Goal: Information Seeking & Learning: Learn about a topic

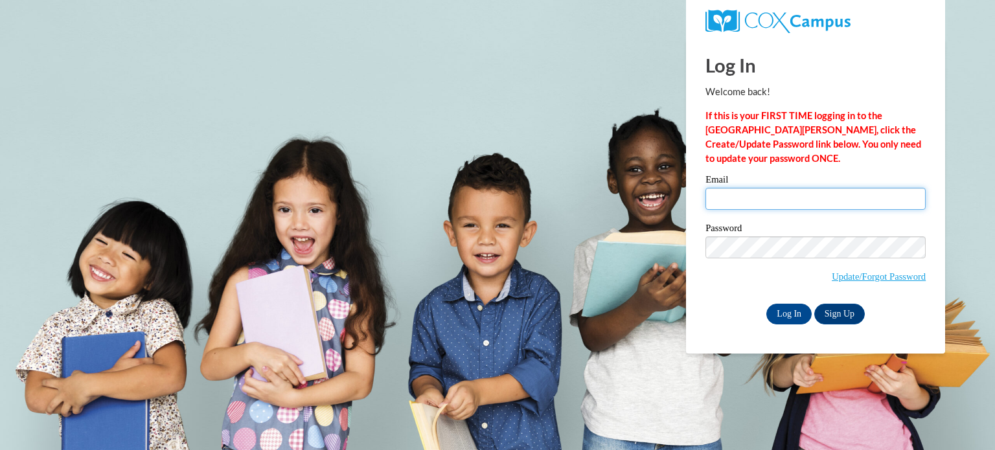
click at [760, 194] on input "Email" at bounding box center [815, 199] width 220 height 22
type input "[EMAIL_ADDRESS][DOMAIN_NAME]"
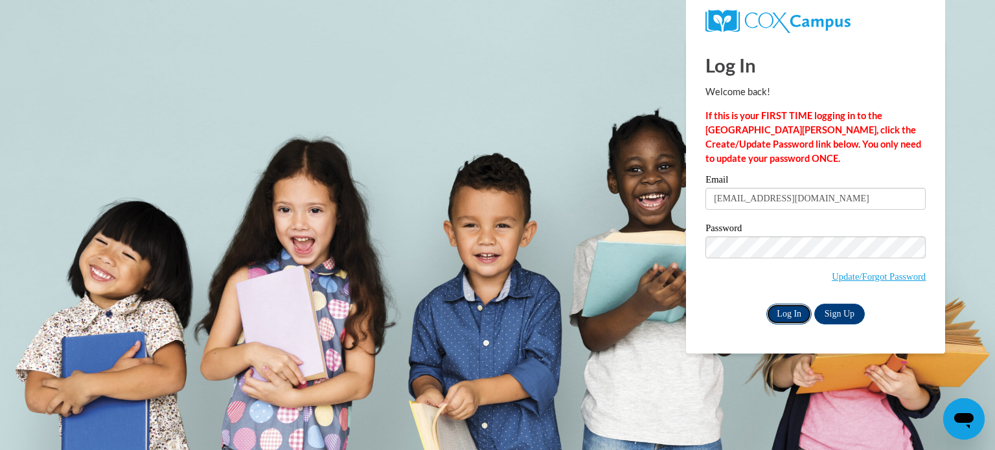
click at [796, 313] on input "Log In" at bounding box center [788, 314] width 45 height 21
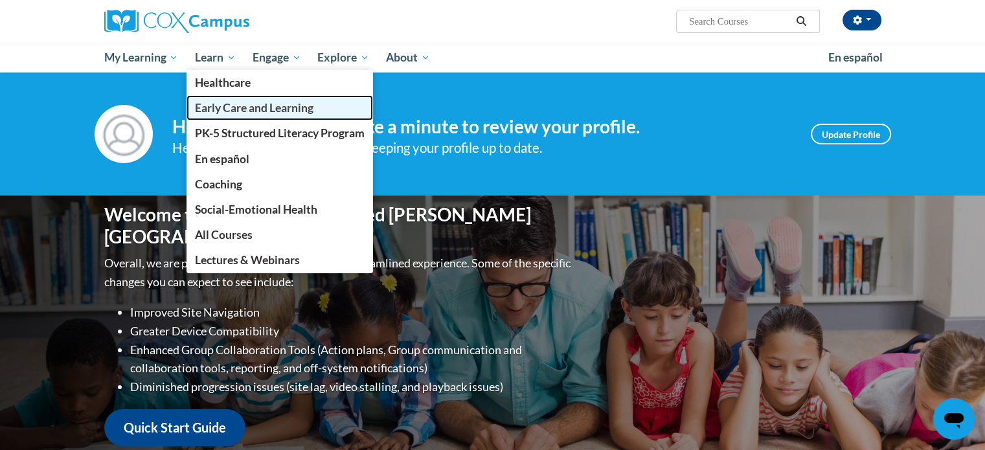
click at [204, 98] on link "Early Care and Learning" at bounding box center [280, 107] width 187 height 25
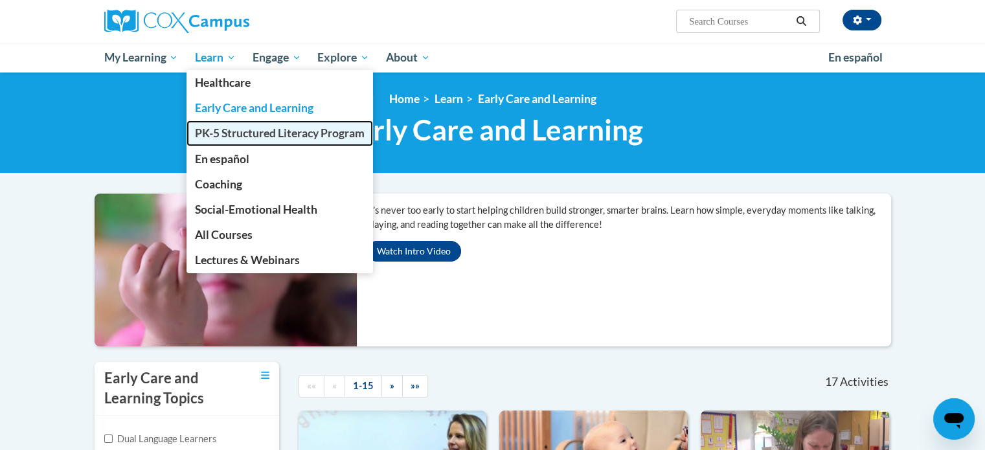
click at [221, 124] on link "PK-5 Structured Literacy Program" at bounding box center [280, 132] width 187 height 25
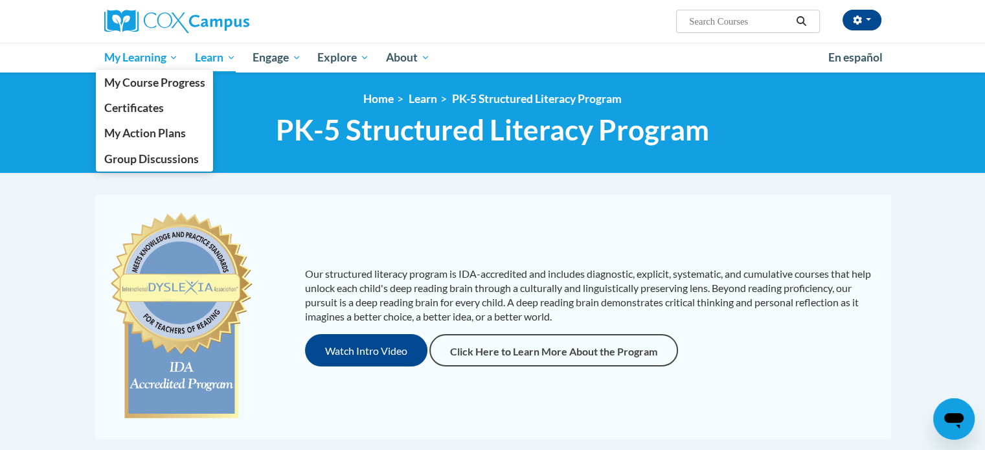
click at [152, 59] on span "My Learning" at bounding box center [141, 58] width 74 height 16
click at [144, 78] on span "My Course Progress" at bounding box center [154, 83] width 101 height 14
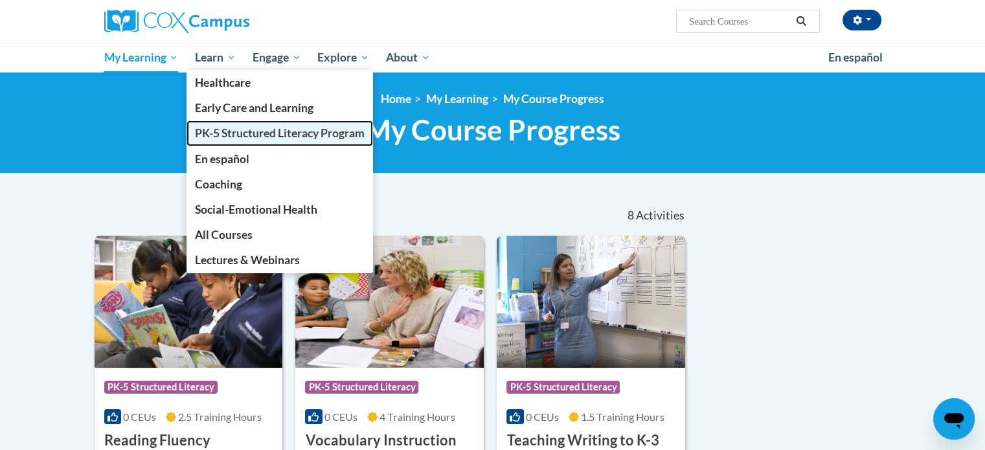
click at [220, 128] on span "PK-5 Structured Literacy Program" at bounding box center [280, 133] width 170 height 14
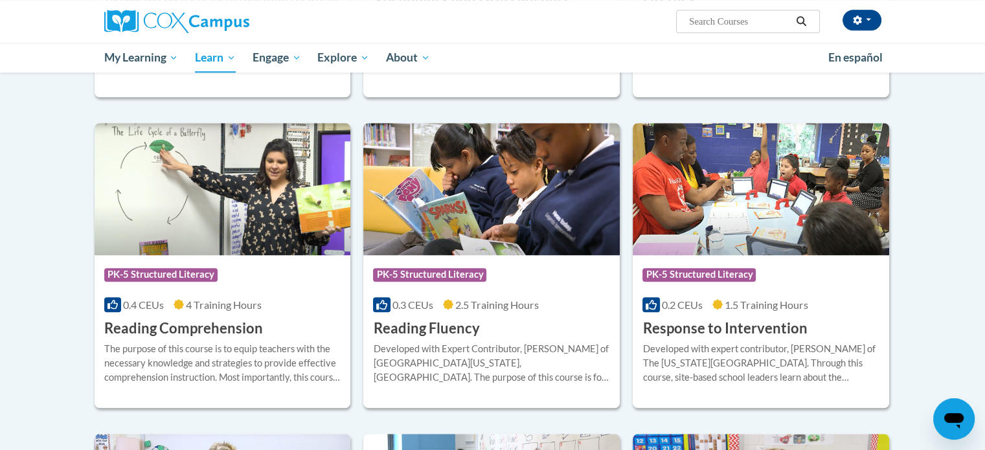
scroll to position [1050, 0]
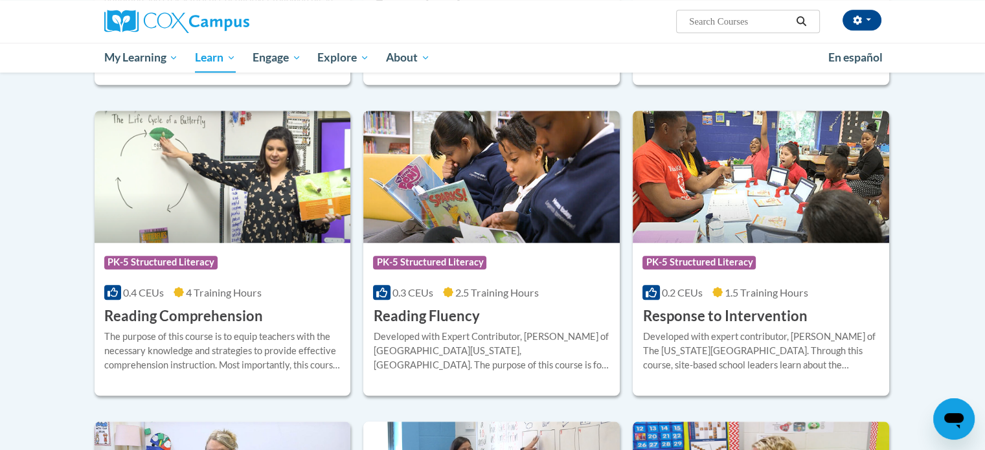
drag, startPoint x: 990, startPoint y: 84, endPoint x: 994, endPoint y: 304, distance: 220.2
click at [199, 319] on h3 "Reading Comprehension" at bounding box center [183, 316] width 159 height 20
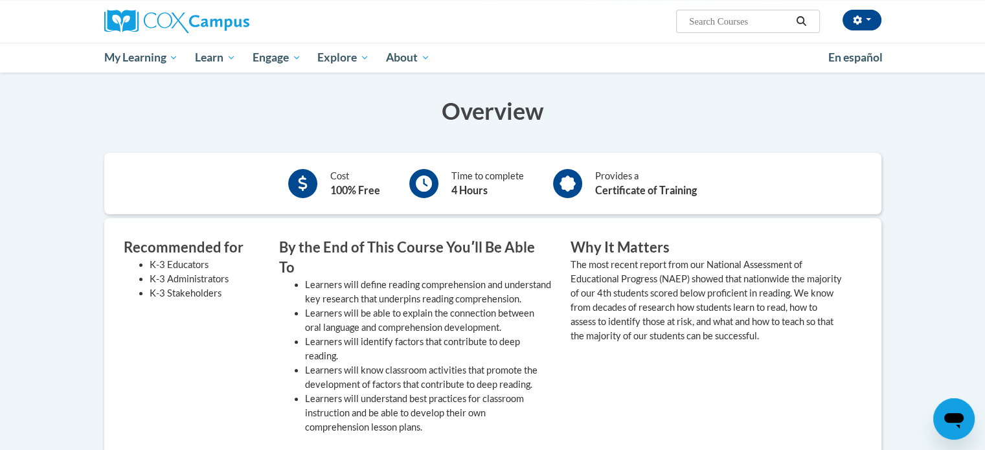
scroll to position [104, 0]
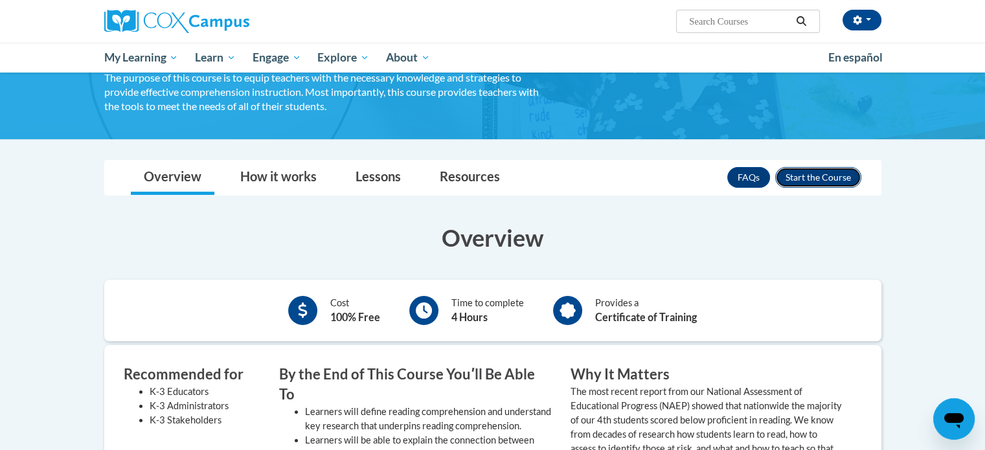
click at [815, 177] on button "Enroll" at bounding box center [818, 177] width 86 height 21
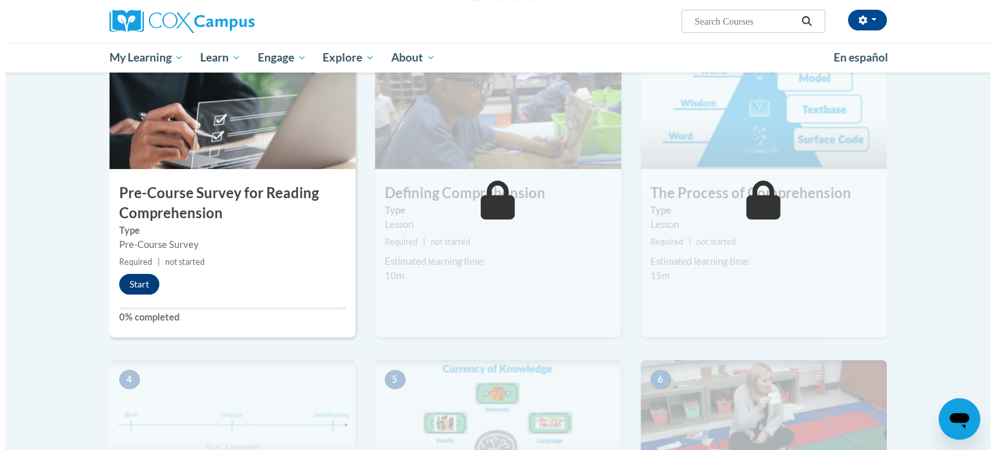
scroll to position [301, 0]
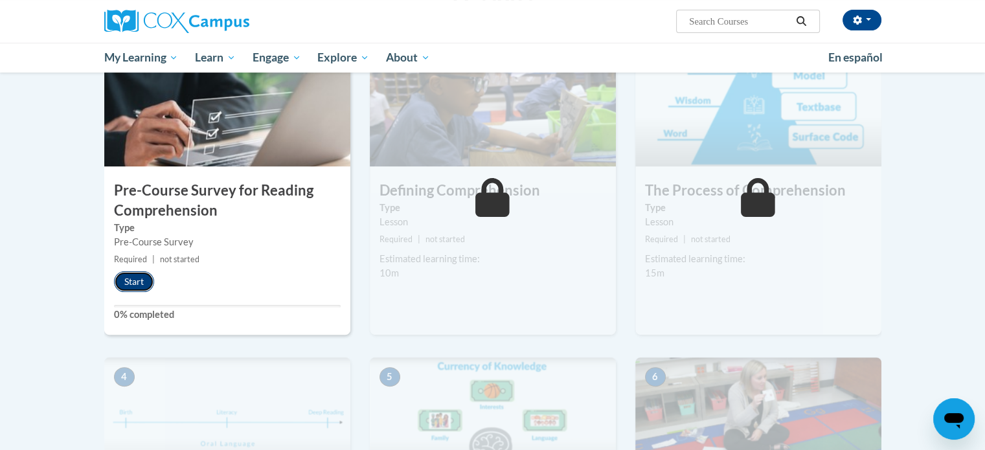
click at [137, 279] on button "Start" at bounding box center [134, 281] width 40 height 21
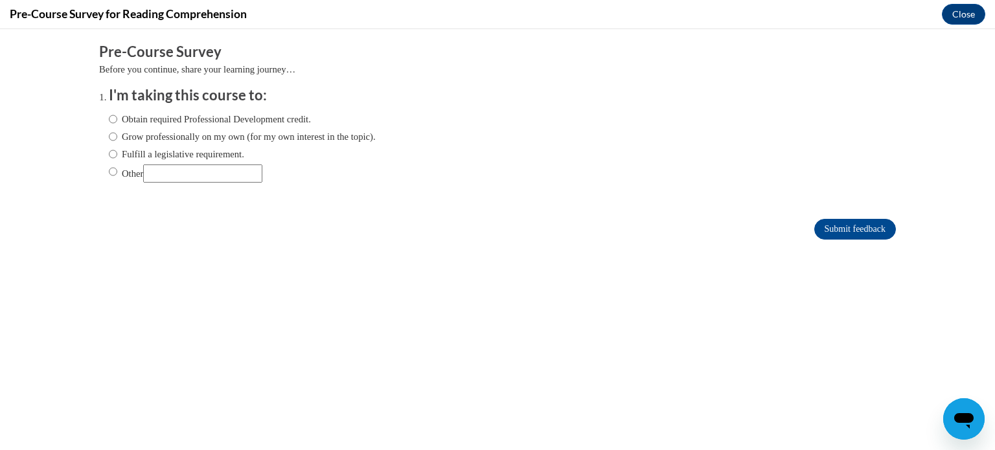
scroll to position [0, 0]
click at [241, 114] on label "Obtain required Professional Development credit." at bounding box center [210, 119] width 202 height 14
click at [117, 114] on input "Obtain required Professional Development credit." at bounding box center [113, 119] width 8 height 14
radio input "true"
click at [109, 151] on input "Fulfill a legislative requirement." at bounding box center [113, 154] width 8 height 14
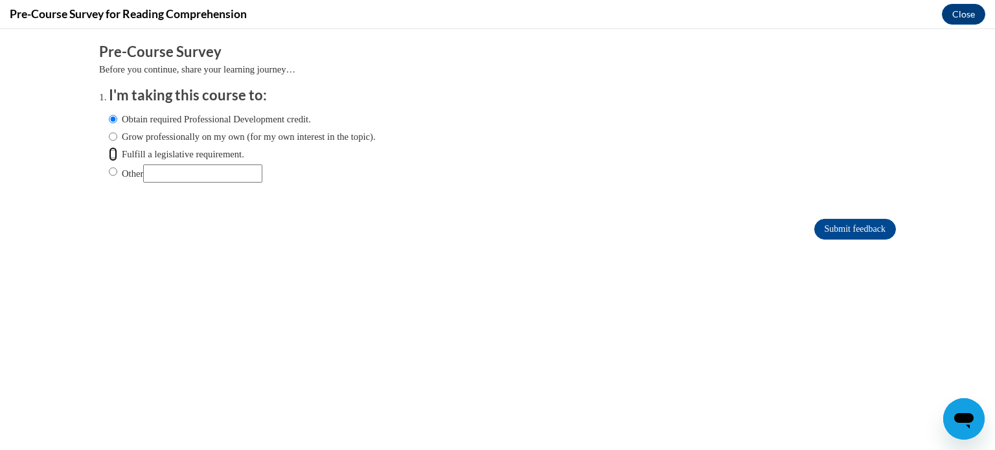
radio input "true"
click at [820, 226] on input "Submit feedback" at bounding box center [855, 229] width 82 height 21
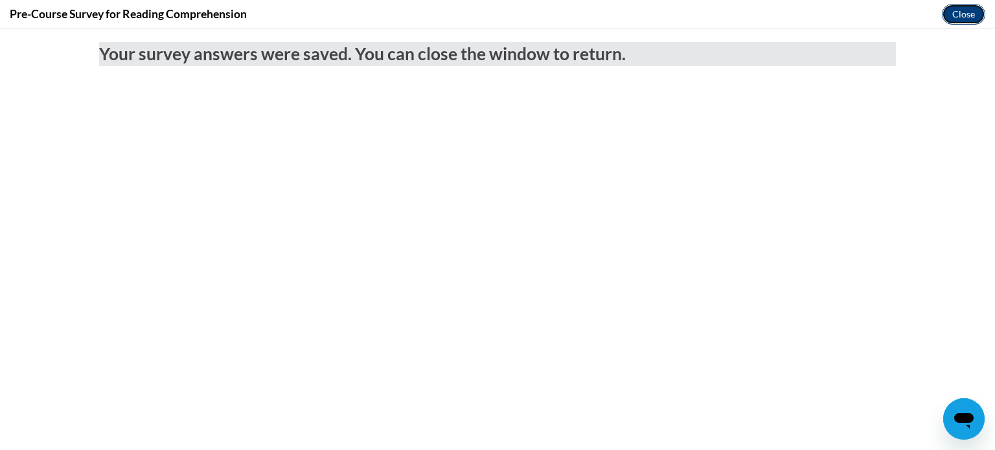
click at [957, 15] on button "Close" at bounding box center [963, 14] width 43 height 21
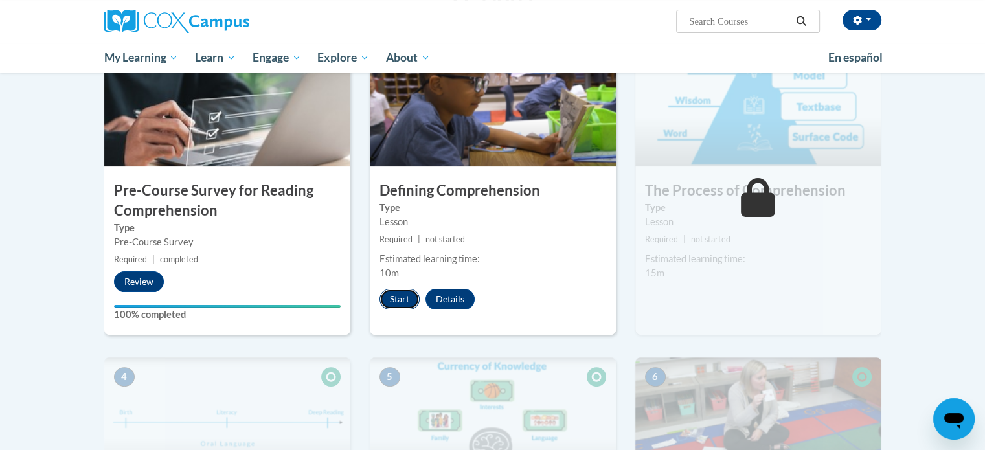
click at [402, 296] on button "Start" at bounding box center [400, 299] width 40 height 21
